Goal: Find specific page/section: Find specific page/section

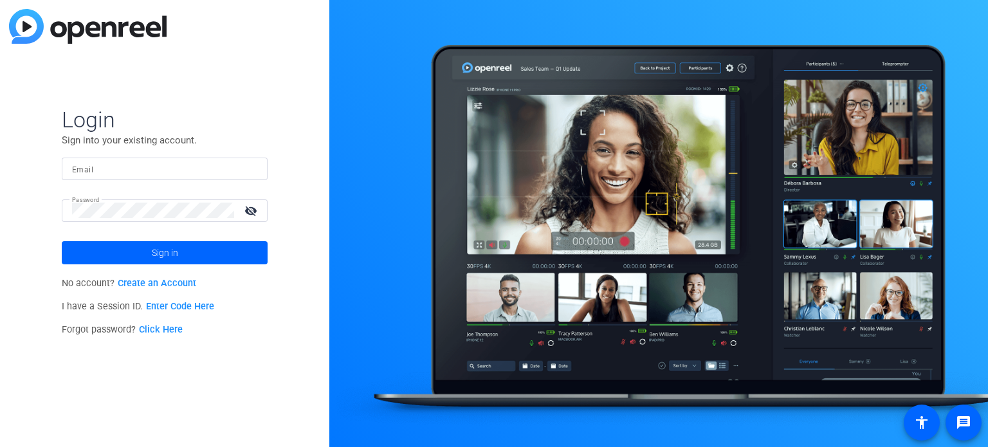
click at [143, 172] on input "Email" at bounding box center [164, 168] width 185 height 15
type input "ecenteno@jamespublishing.com"
click at [139, 197] on mat-form-field "Email ecenteno@jamespublishing.com" at bounding box center [165, 179] width 206 height 42
click at [62, 241] on button "Sign in" at bounding box center [165, 252] width 206 height 23
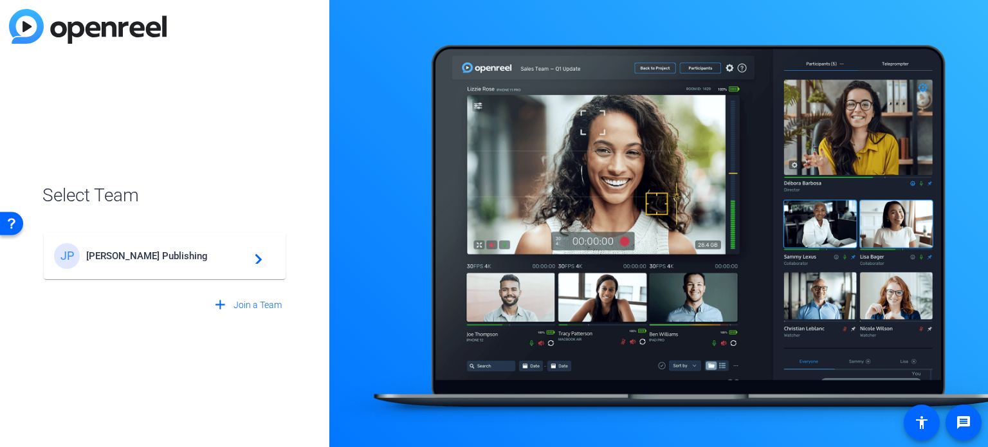
click at [103, 272] on mat-card-content "JP James Publishing navigate_next" at bounding box center [165, 256] width 242 height 46
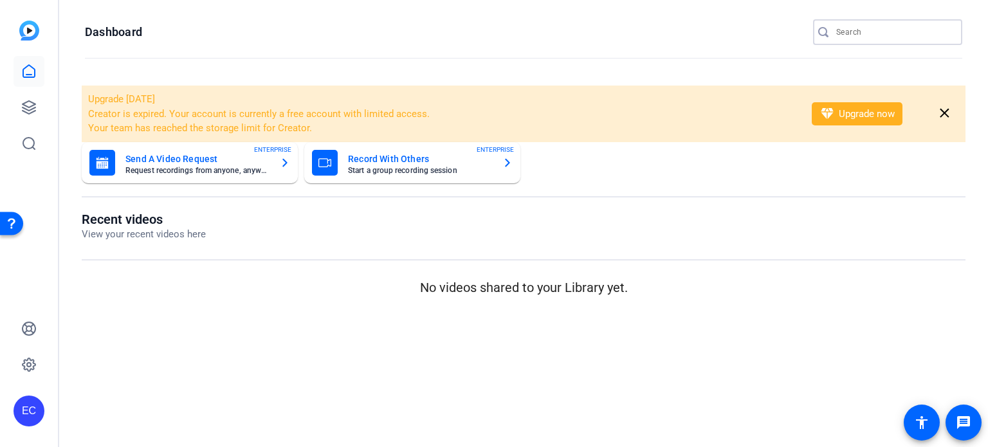
click at [864, 34] on input "Search" at bounding box center [894, 31] width 116 height 15
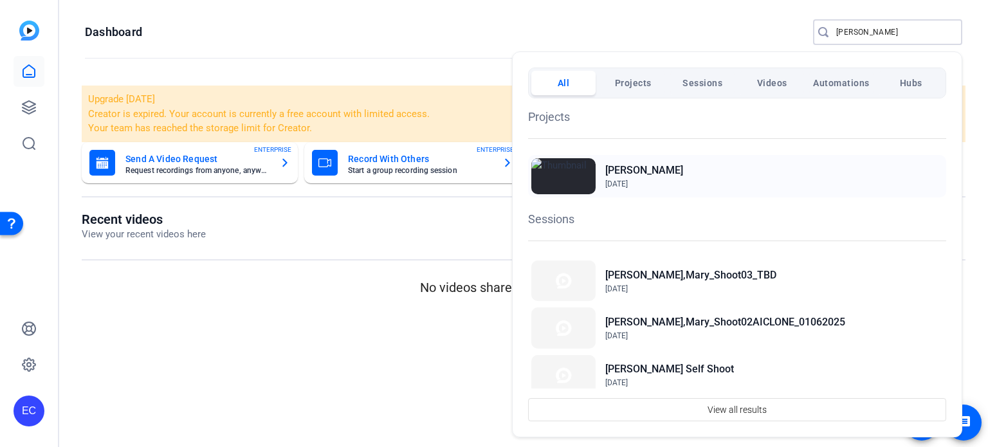
type input "mary"
click at [646, 182] on span "Oct 6, 2022" at bounding box center [644, 184] width 78 height 12
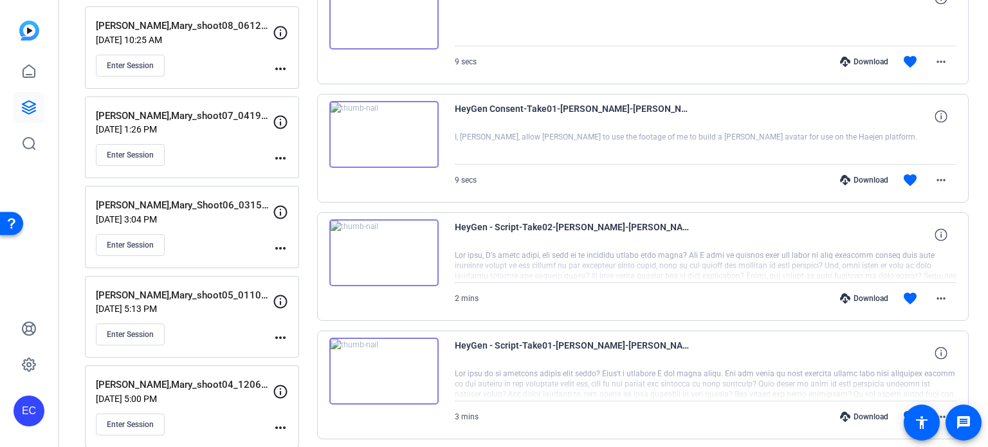
scroll to position [643, 0]
